Goal: Check status

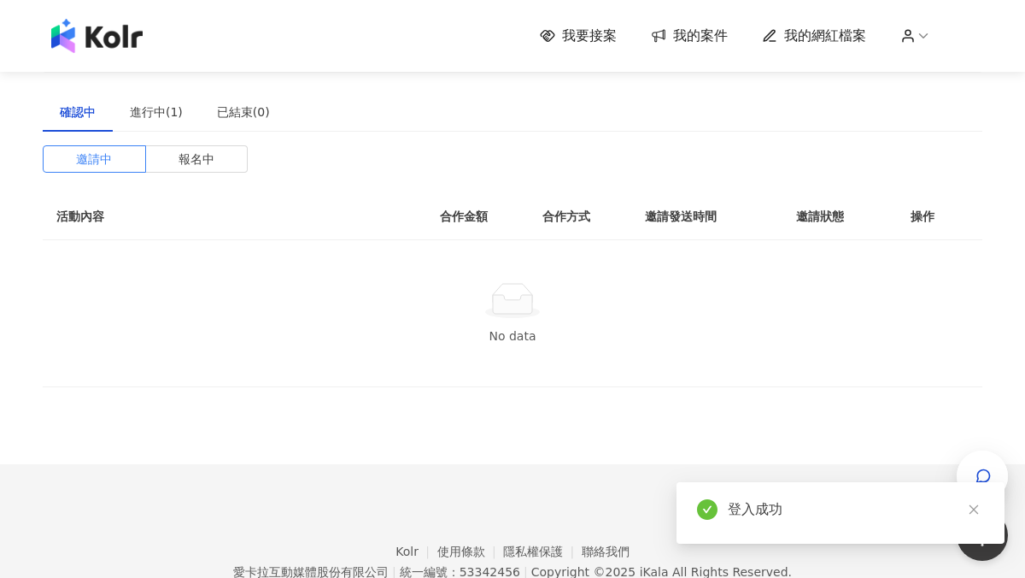
click at [437, 154] on div "邀請中 報名中 活動內容 合作金額 合作方式 邀請發送時間 邀請狀態 操作 No data" at bounding box center [513, 266] width 940 height 242
click at [149, 112] on div "進行中(1)" at bounding box center [156, 112] width 53 height 19
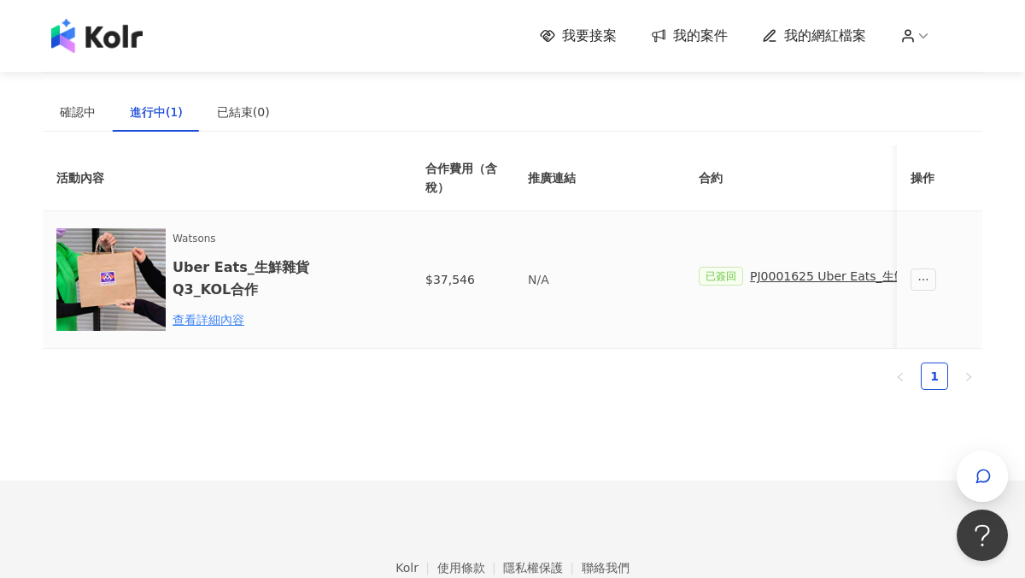
click at [849, 277] on div "PJ0001625 Uber Eats_生鮮雜貨Q3_KOL合作" at bounding box center [875, 276] width 250 height 19
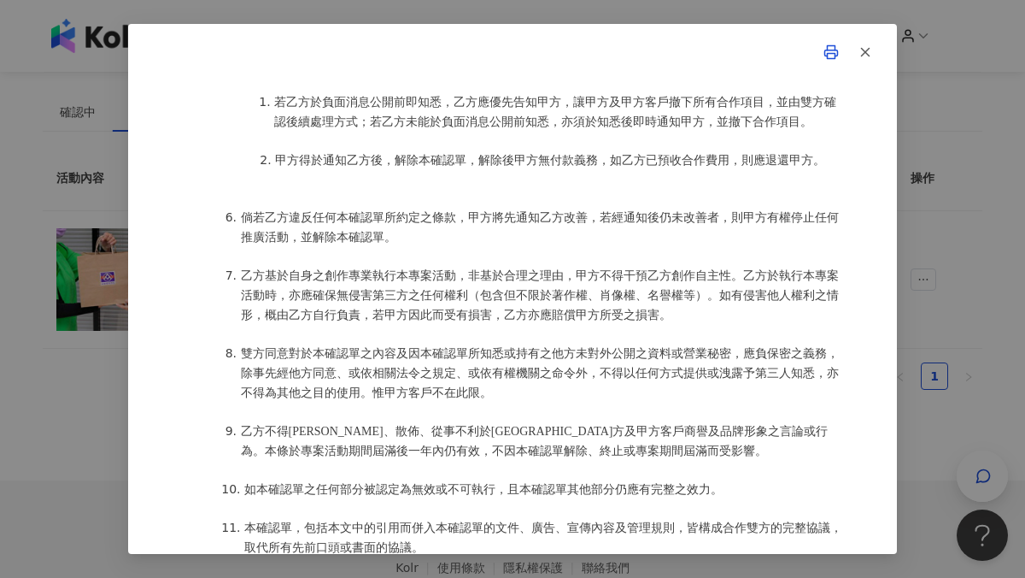
scroll to position [2353, 0]
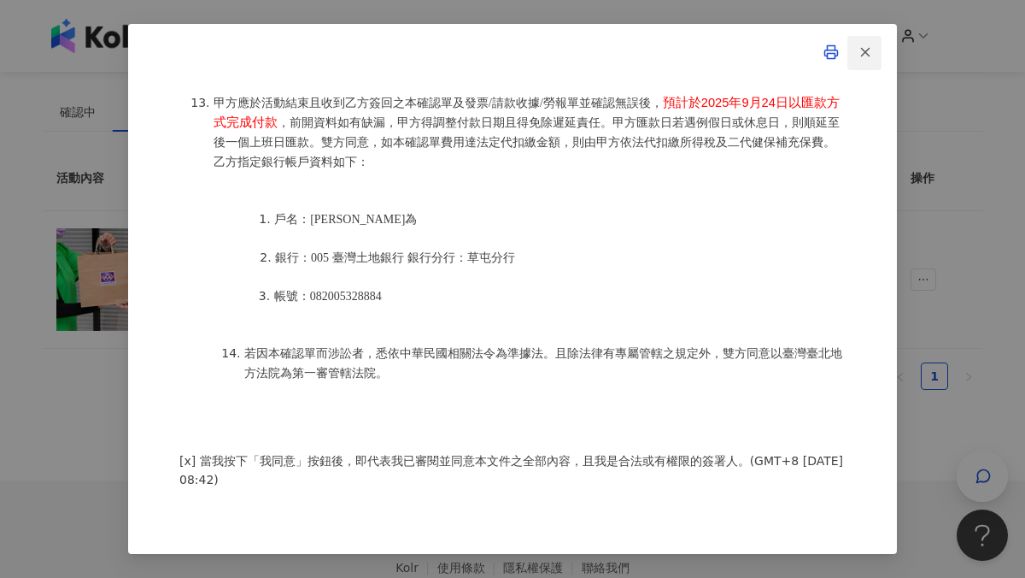
click at [868, 48] on icon "button" at bounding box center [865, 51] width 15 height 15
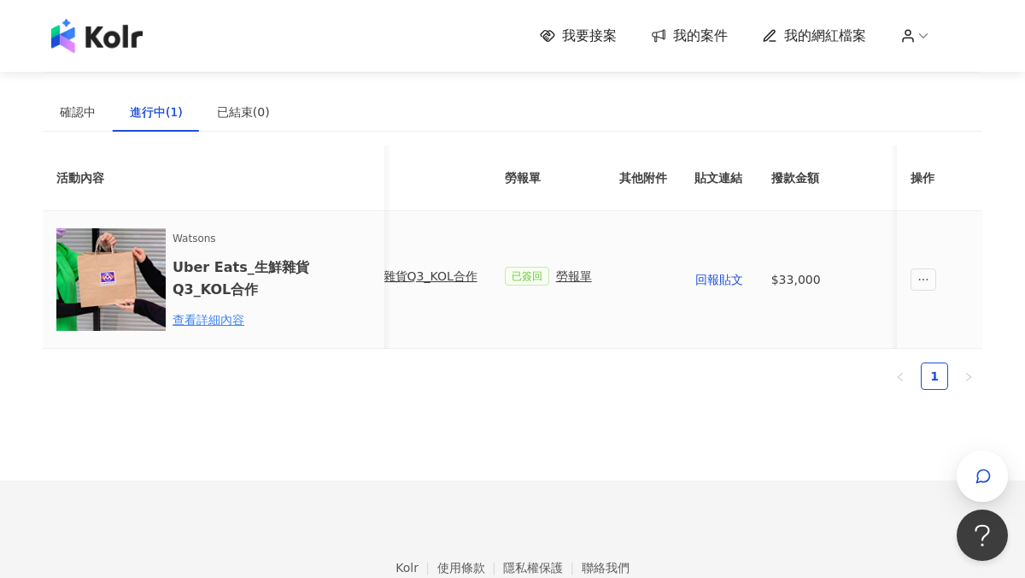
scroll to position [0, 715]
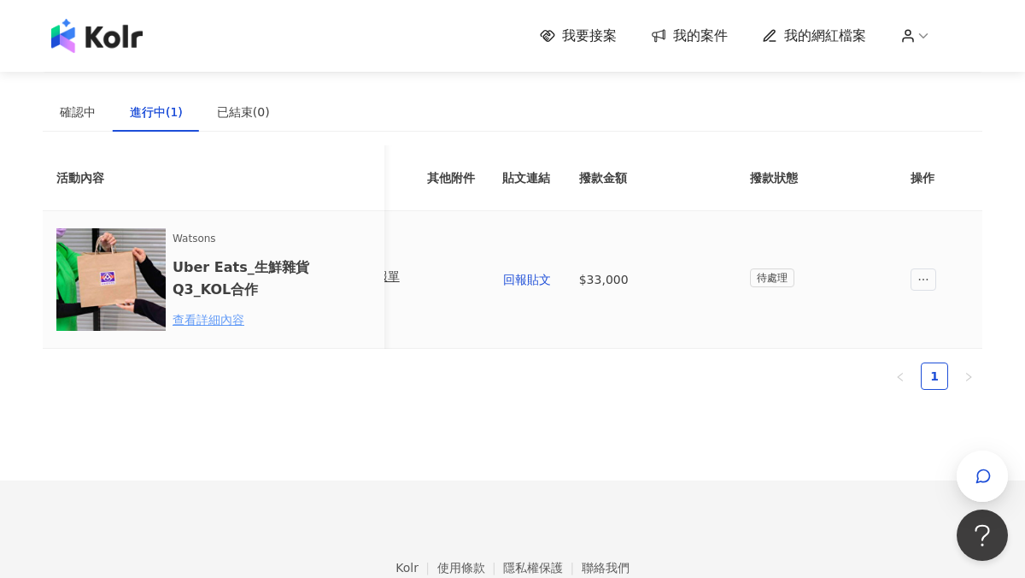
click at [218, 320] on div "查看詳細內容" at bounding box center [248, 319] width 150 height 19
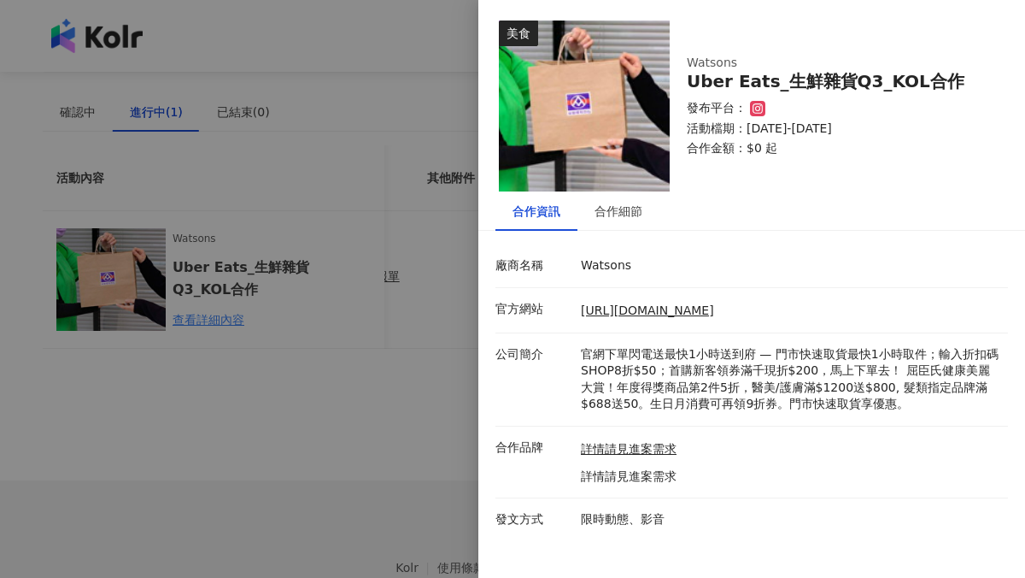
click at [302, 477] on div at bounding box center [512, 289] width 1025 height 578
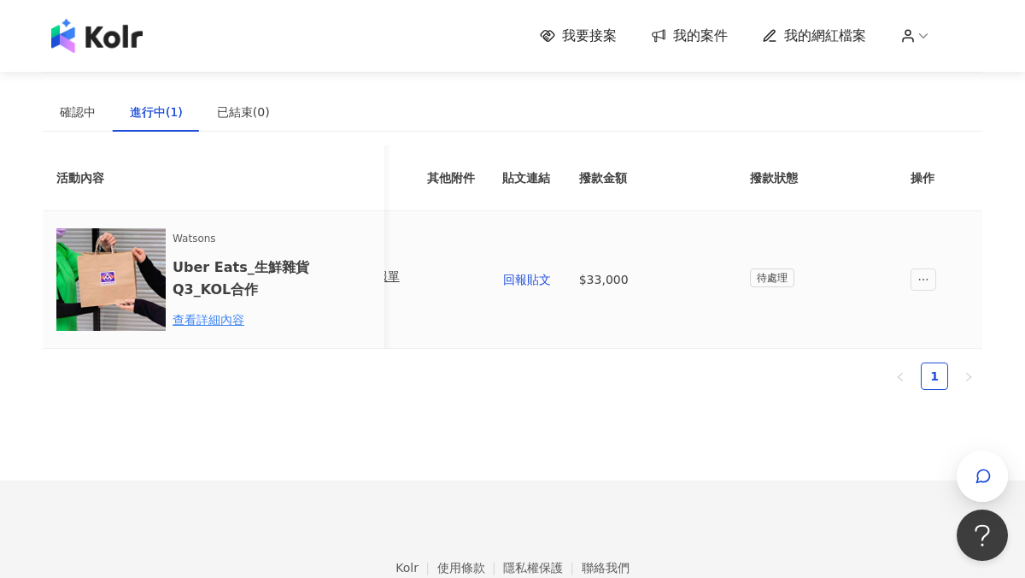
click at [952, 300] on td at bounding box center [939, 280] width 85 height 138
click at [934, 291] on td at bounding box center [939, 280] width 85 height 138
click at [923, 282] on icon "ellipsis" at bounding box center [924, 279] width 12 height 12
click at [640, 455] on div "建議執行流程 確認中 進行中(1) 已結束(0) 邀請中 報名中 活動內容 合作金額 合作方式 邀請發送時間 邀請狀態 操作 No data 活動內容 合作費…" at bounding box center [513, 240] width 940 height 480
